Goal: Task Accomplishment & Management: Manage account settings

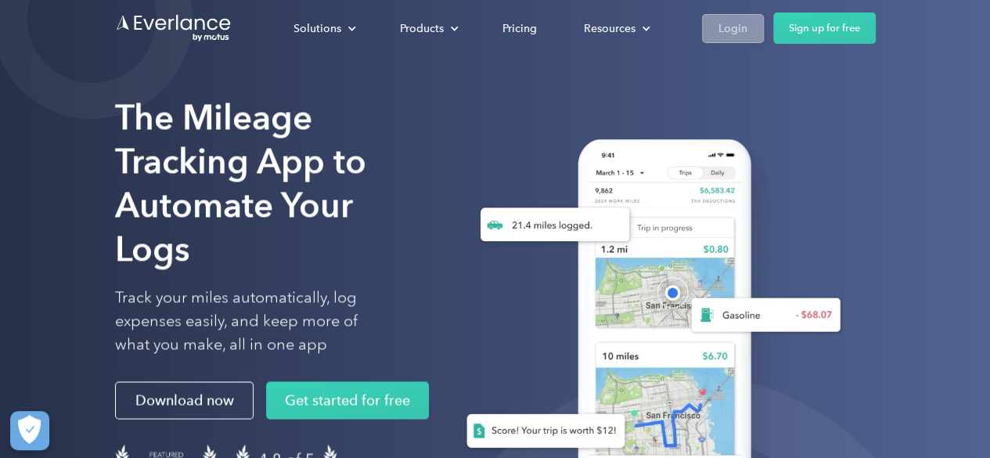
click at [719, 20] on div "Login" at bounding box center [733, 29] width 29 height 20
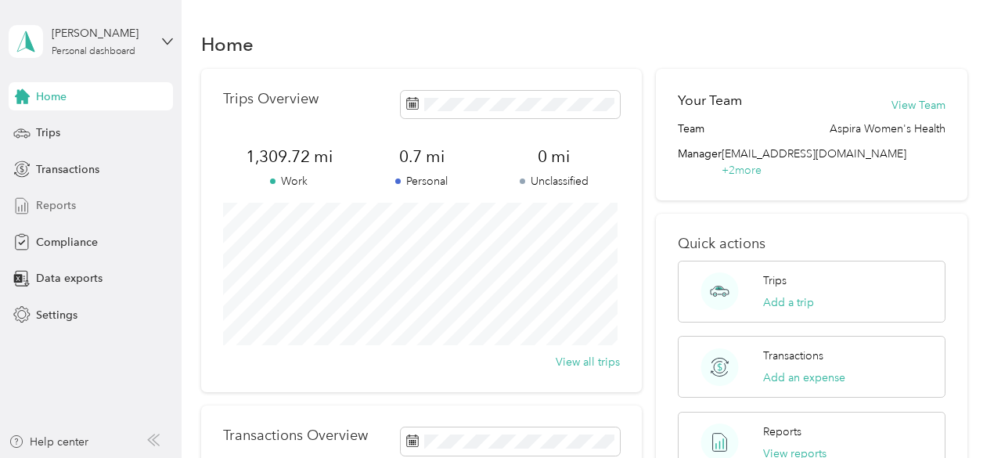
click at [58, 209] on span "Reports" at bounding box center [56, 205] width 40 height 16
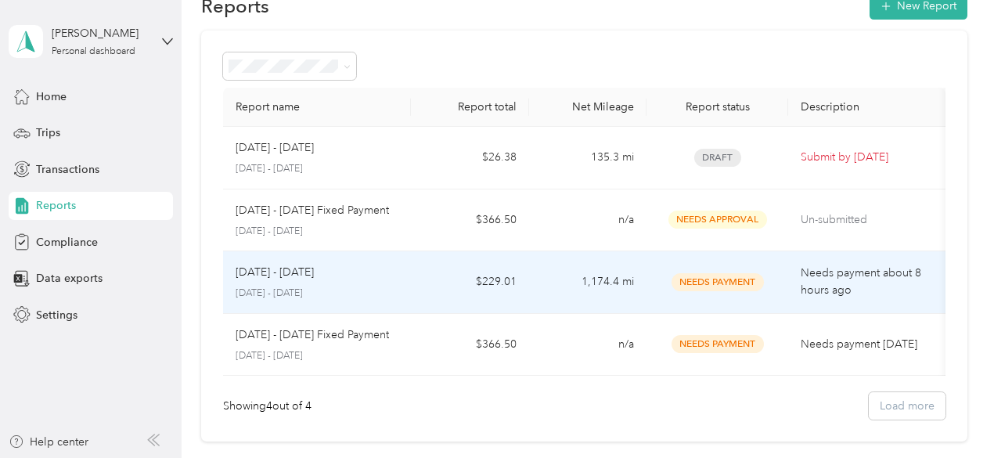
scroll to position [39, 0]
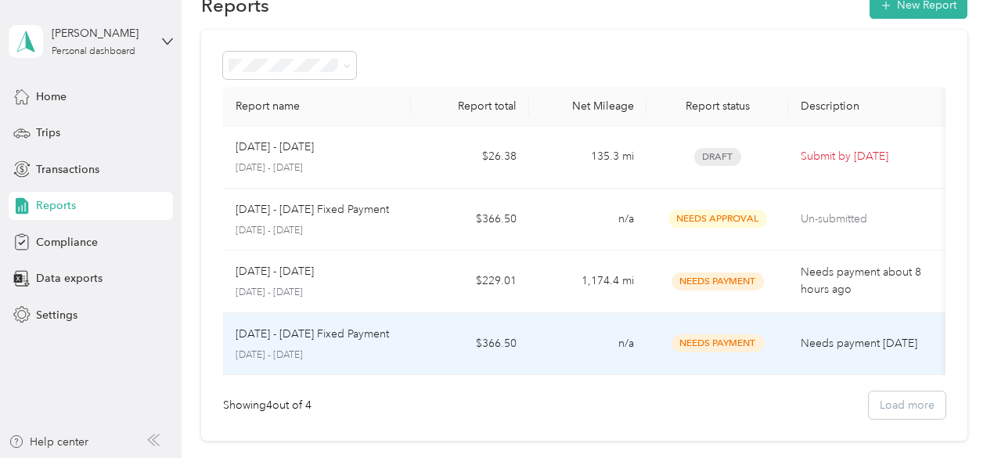
click at [496, 327] on td "$366.50" at bounding box center [469, 344] width 117 height 63
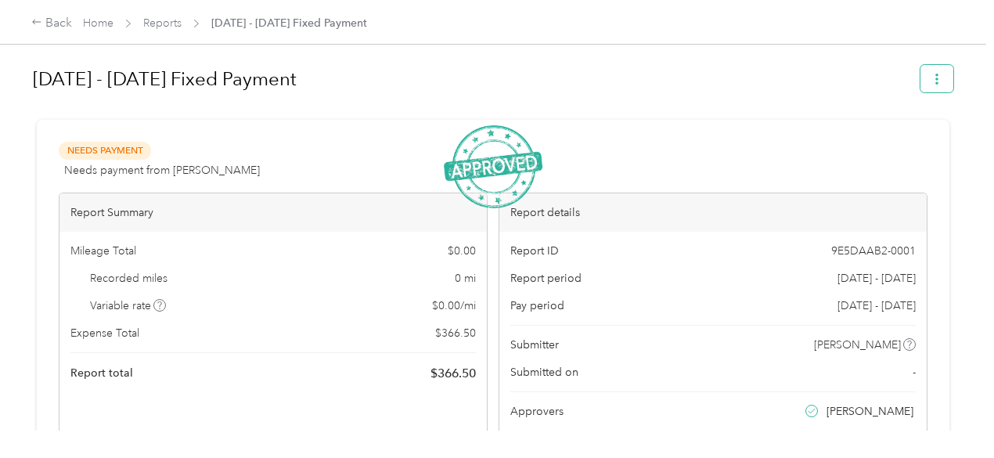
click at [934, 81] on icon "button" at bounding box center [937, 79] width 11 height 11
click at [623, 143] on div "Needs Payment Needs payment from [PERSON_NAME] View activity & comments Report …" at bounding box center [493, 384] width 913 height 529
click at [639, 96] on h1 "[DATE] - [DATE] Fixed Payment" at bounding box center [471, 79] width 877 height 38
click at [56, 29] on div "Back" at bounding box center [51, 23] width 41 height 19
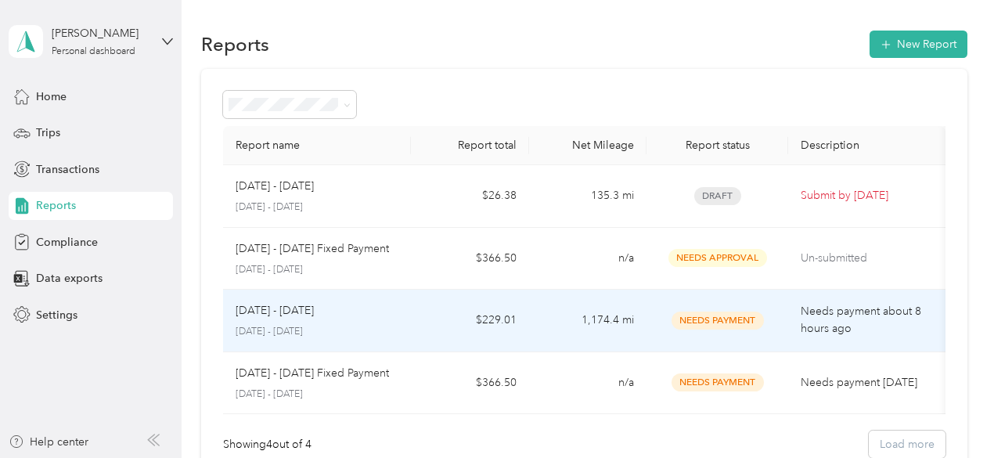
click at [488, 319] on td "$229.01" at bounding box center [469, 321] width 117 height 63
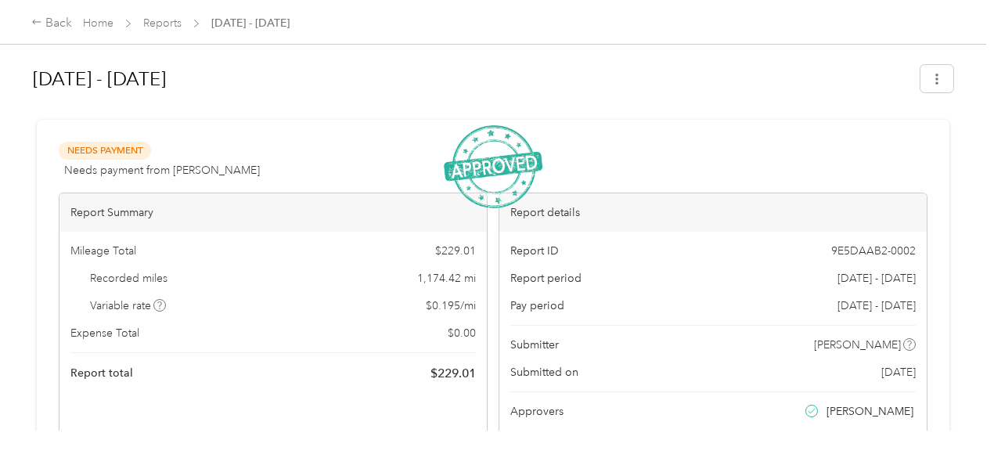
click at [463, 79] on h1 "[DATE] - [DATE]" at bounding box center [471, 79] width 877 height 38
click at [925, 74] on button "button" at bounding box center [937, 78] width 33 height 27
click at [617, 146] on div "Needs Payment Needs payment from [PERSON_NAME] View activity & comments" at bounding box center [493, 161] width 869 height 38
